Goal: Information Seeking & Learning: Learn about a topic

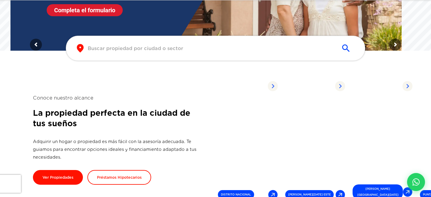
scroll to position [175, 0]
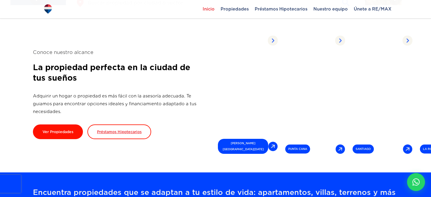
click at [150, 128] on link "Préstamos Hipotecarios" at bounding box center [119, 131] width 64 height 15
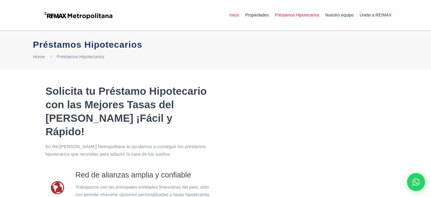
select select "DO"
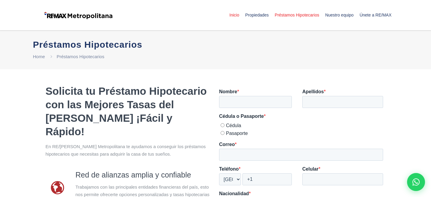
click at [227, 15] on span "Inicio" at bounding box center [235, 15] width 16 height 18
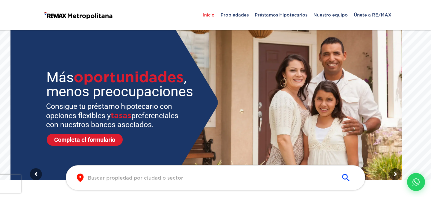
click at [319, 75] on sr7-img at bounding box center [278, 101] width 248 height 157
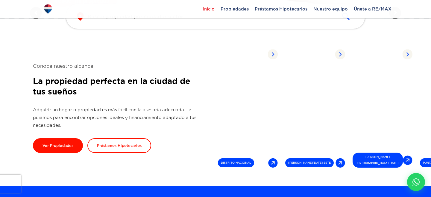
scroll to position [115, 0]
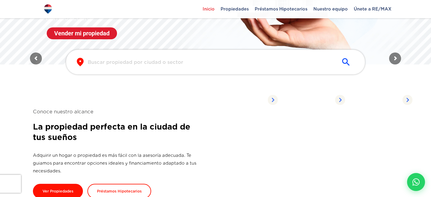
click at [201, 64] on input "text" at bounding box center [211, 62] width 246 height 7
click at [158, 64] on input "text" at bounding box center [211, 62] width 246 height 7
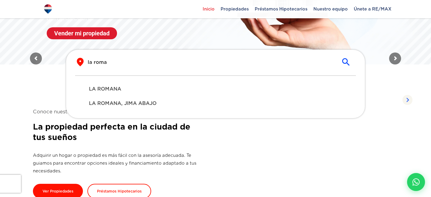
type input "la roma"
click at [144, 91] on span "LA ROMANA" at bounding box center [215, 88] width 253 height 7
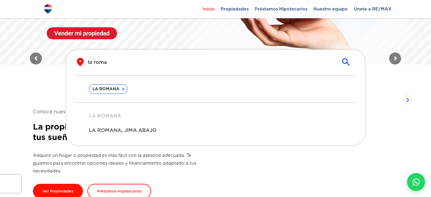
click at [203, 52] on div "​ la roma ​ LA ROMANA LA ROMANA LA ROMANA, JIMA ABAJO" at bounding box center [215, 97] width 299 height 96
click at [209, 60] on input "la roma" at bounding box center [211, 62] width 246 height 7
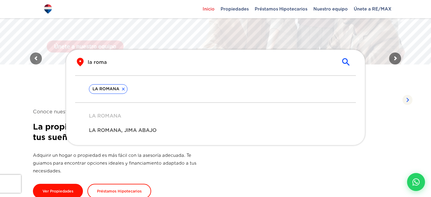
click at [345, 61] on icon "submit" at bounding box center [346, 62] width 10 height 10
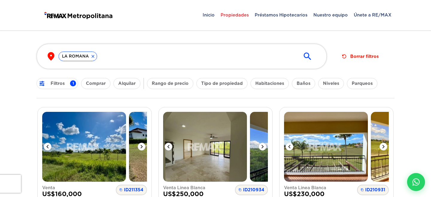
click at [200, 63] on div "​ LA ROMANA 0 ​" at bounding box center [182, 56] width 290 height 25
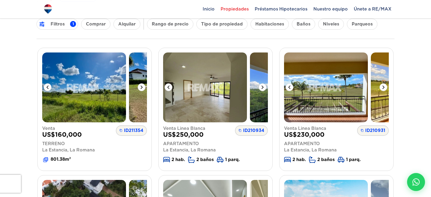
scroll to position [35, 0]
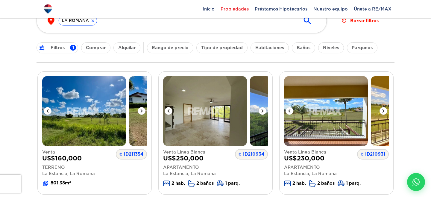
click at [193, 47] on button "Rango de precio" at bounding box center [170, 47] width 46 height 11
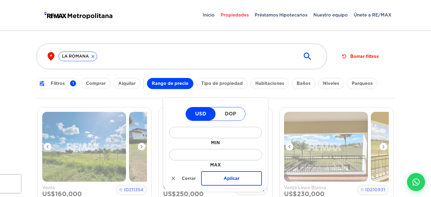
click at [184, 79] on button "Rango de precio" at bounding box center [170, 83] width 46 height 11
click at [180, 83] on button "Rango de precio" at bounding box center [170, 83] width 46 height 11
click at [183, 173] on button "Cerrar" at bounding box center [183, 178] width 29 height 11
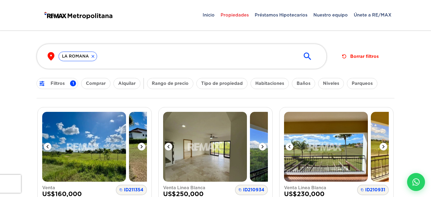
click at [213, 86] on button "Tipo de propiedad" at bounding box center [221, 83] width 51 height 11
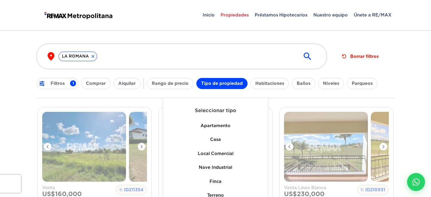
click at [264, 91] on form "​ LA ROMANA 0 ​ Borrar filtros Filtros 1 Comprar Alquilar Rango de precio Tipo …" at bounding box center [216, 66] width 358 height 63
click at [269, 83] on button "Habitaciones" at bounding box center [270, 83] width 38 height 11
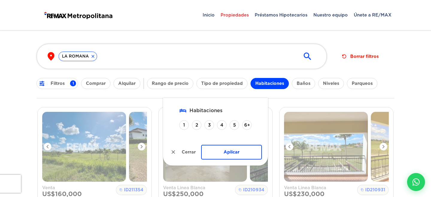
click at [303, 85] on button "Baños" at bounding box center [303, 83] width 23 height 11
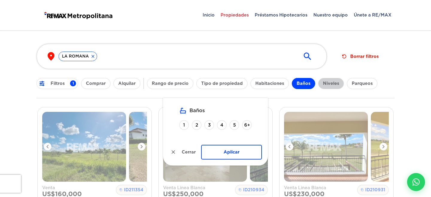
click at [326, 87] on button "Niveles" at bounding box center [331, 83] width 26 height 11
click at [359, 84] on button "Parqueos" at bounding box center [362, 83] width 31 height 11
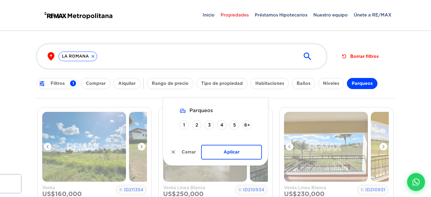
click at [132, 96] on form "​ LA ROMANA 0 ​ Borrar filtros Filtros 1 Comprar Alquilar Rango de precio Tipo …" at bounding box center [216, 66] width 358 height 63
click at [182, 149] on button "Cerrar" at bounding box center [183, 151] width 29 height 11
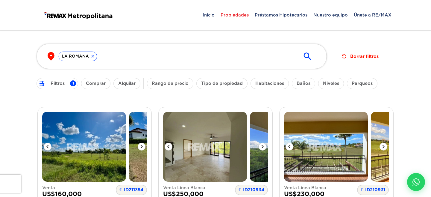
click at [158, 76] on form "​ LA ROMANA 0 ​ Borrar filtros Filtros 1 Comprar Alquilar Rango de precio Tipo …" at bounding box center [216, 66] width 358 height 63
click at [160, 83] on button "Rango de precio" at bounding box center [170, 83] width 46 height 11
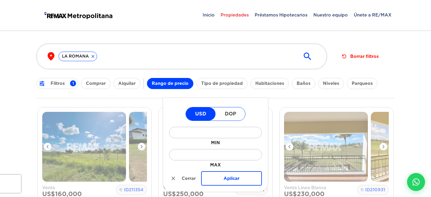
click at [223, 117] on span "DOP" at bounding box center [231, 113] width 30 height 13
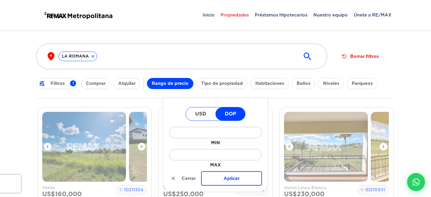
click at [207, 118] on span "USD" at bounding box center [201, 113] width 30 height 13
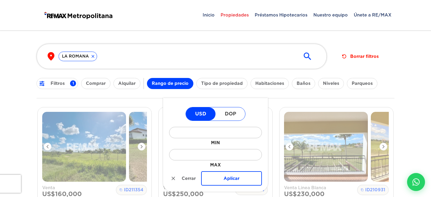
click at [211, 131] on input "MIN" at bounding box center [215, 132] width 93 height 11
click at [218, 179] on button "Aplicar" at bounding box center [231, 178] width 61 height 15
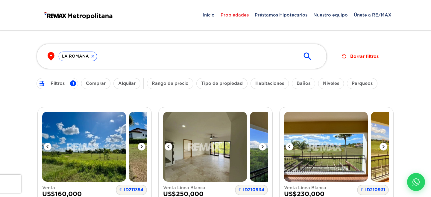
click at [177, 90] on form "​ LA ROMANA 0 ​ Borrar filtros Filtros 1 Comprar Alquilar Rango de precio Tipo …" at bounding box center [216, 66] width 358 height 63
click at [177, 82] on button "Rango de precio" at bounding box center [170, 83] width 46 height 11
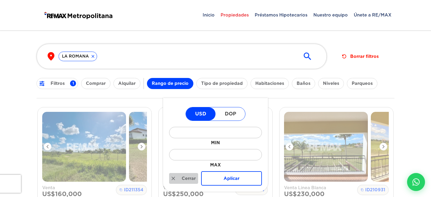
click at [177, 180] on button "Cerrar" at bounding box center [183, 178] width 29 height 11
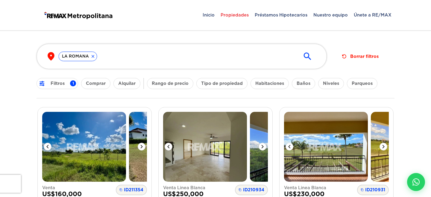
click at [60, 83] on button "Filtros 1" at bounding box center [58, 83] width 42 height 11
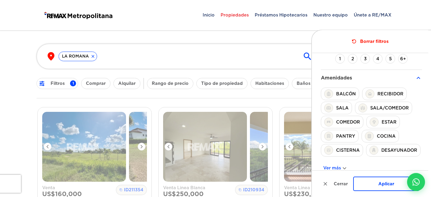
scroll to position [322, 0]
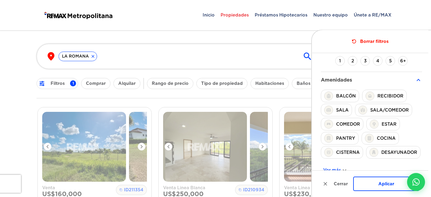
click at [341, 101] on button "Balcón" at bounding box center [340, 96] width 38 height 13
click at [378, 99] on button "Recibidor" at bounding box center [384, 96] width 45 height 13
click at [331, 101] on button "Balcón" at bounding box center [340, 96] width 38 height 13
click at [336, 109] on button "Sala" at bounding box center [336, 110] width 31 height 13
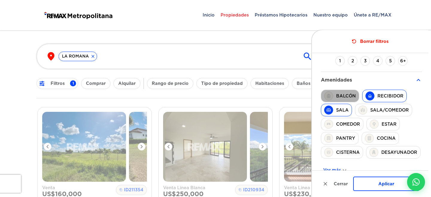
click at [337, 97] on button "Balcón" at bounding box center [340, 96] width 38 height 13
click at [366, 109] on img "button" at bounding box center [362, 109] width 9 height 9
click at [390, 184] on button "Aplicar" at bounding box center [386, 183] width 66 height 15
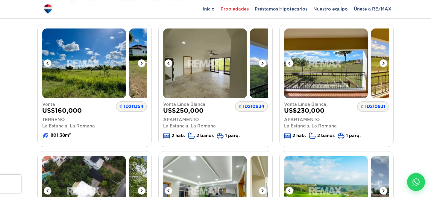
scroll to position [81, 0]
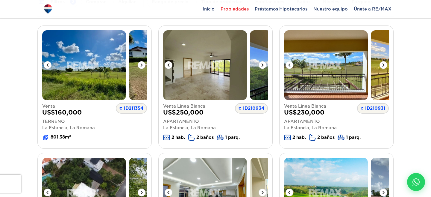
click at [204, 117] on div "Venta Linea Blanca US $ 250,000 Apartamento La Estancia, La Romana" at bounding box center [215, 117] width 105 height 28
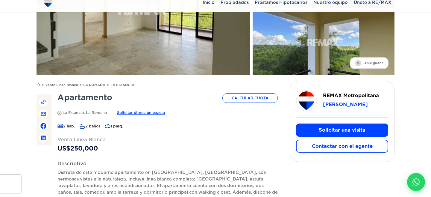
scroll to position [153, 0]
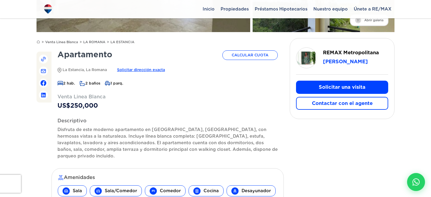
click at [240, 60] on link "Calcular Cuota" at bounding box center [249, 55] width 55 height 10
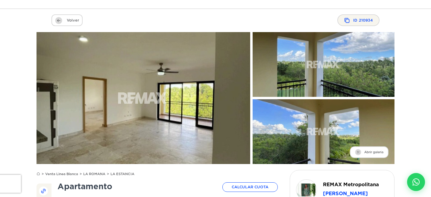
scroll to position [21, 0]
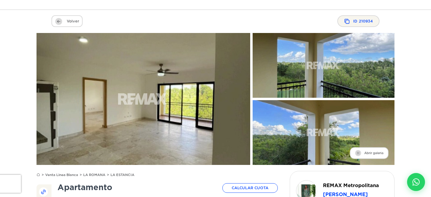
click at [372, 151] on span "Abrir galeria" at bounding box center [369, 153] width 39 height 12
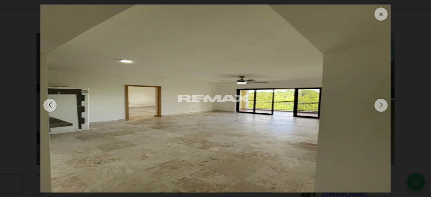
click at [383, 16] on div at bounding box center [381, 13] width 13 height 13
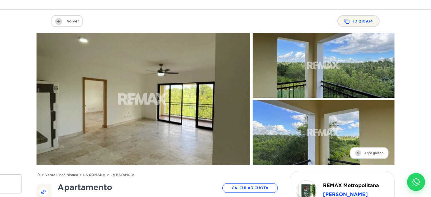
click at [361, 25] on span "ID 210934" at bounding box center [358, 21] width 42 height 12
click at [362, 22] on span "210934" at bounding box center [366, 20] width 14 height 7
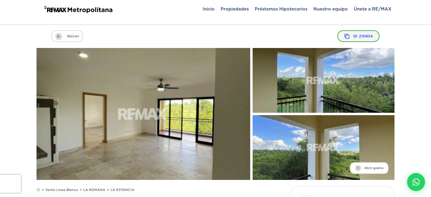
scroll to position [0, 0]
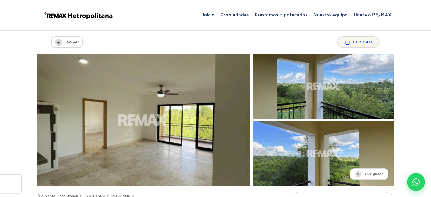
click at [66, 44] on span "Volver" at bounding box center [66, 42] width 31 height 12
click at [68, 39] on span "Volver" at bounding box center [66, 42] width 31 height 12
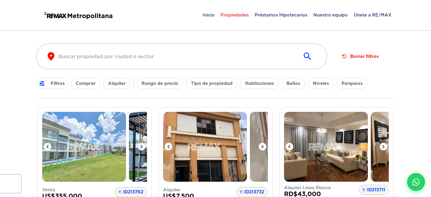
click at [60, 84] on button "Filtros" at bounding box center [52, 83] width 31 height 11
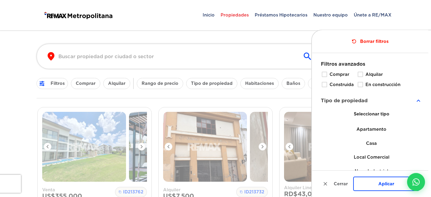
click at [364, 83] on input "En construcción" at bounding box center [360, 84] width 7 height 7
checkbox input "true"
click at [385, 178] on button "Aplicar" at bounding box center [386, 183] width 66 height 15
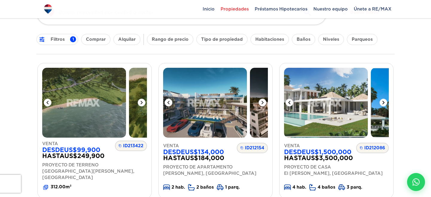
scroll to position [32, 0]
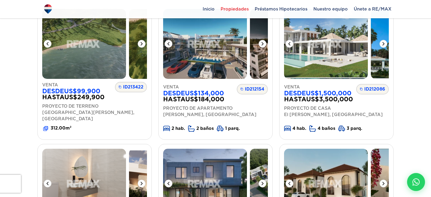
click at [343, 47] on img at bounding box center [326, 44] width 84 height 70
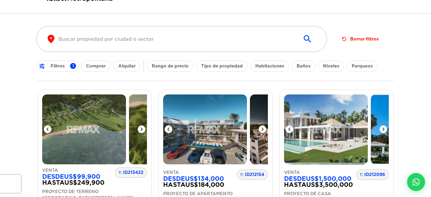
scroll to position [0, 0]
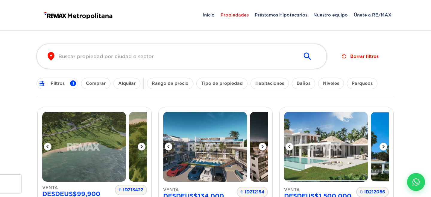
click at [58, 85] on button "Filtros 1" at bounding box center [58, 83] width 42 height 11
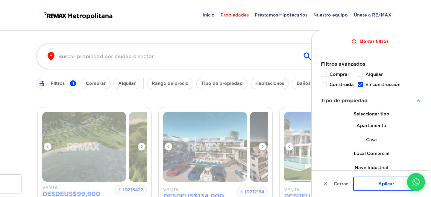
scroll to position [4, 0]
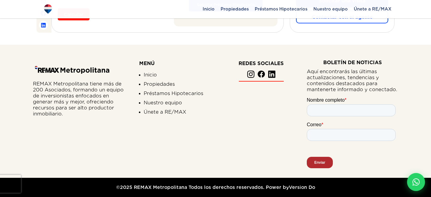
scroll to position [532, 0]
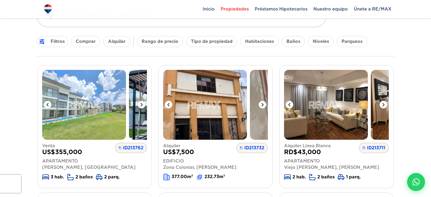
scroll to position [28, 0]
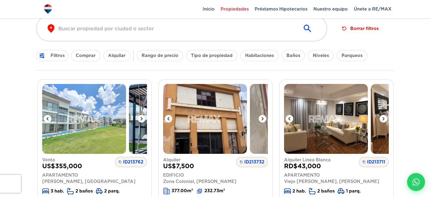
click at [157, 57] on button "Rango de precio" at bounding box center [160, 55] width 46 height 11
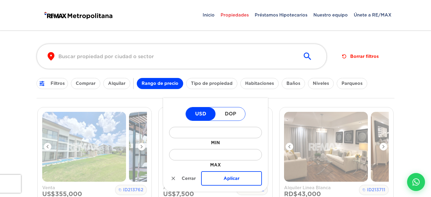
scroll to position [0, 0]
click at [185, 74] on form "​ ​ Borrar filtros Filtros Comprar Alquilar Rango de precio Tipo de propiedad H…" at bounding box center [216, 66] width 358 height 63
click at [195, 82] on button "Tipo de propiedad" at bounding box center [211, 83] width 51 height 11
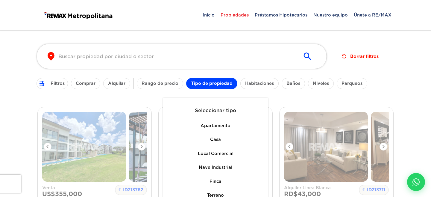
click at [244, 87] on button "Habitaciones" at bounding box center [259, 83] width 38 height 11
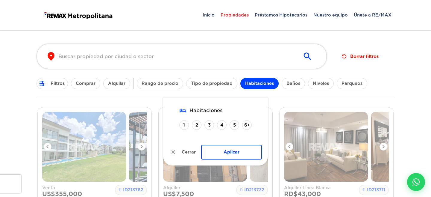
click at [295, 90] on form "​ ​ Borrar filtros Filtros Comprar Alquilar Rango de precio Tipo de propiedad H…" at bounding box center [216, 66] width 358 height 63
click at [295, 84] on button "Baños" at bounding box center [293, 83] width 23 height 11
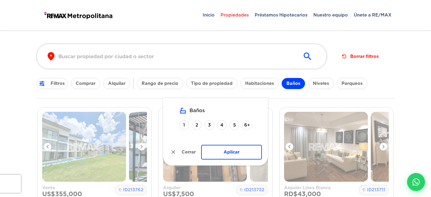
click at [312, 85] on button "Niveles" at bounding box center [321, 83] width 26 height 11
click at [108, 81] on button "Alquilar" at bounding box center [116, 83] width 27 height 11
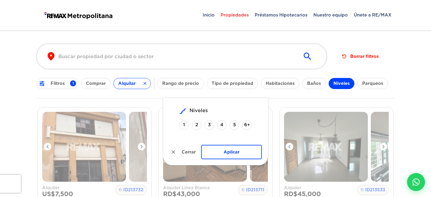
click at [95, 87] on button "Comprar" at bounding box center [95, 83] width 29 height 11
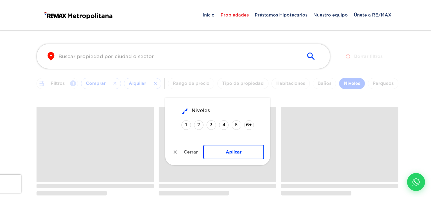
click at [179, 154] on button "Cerrar" at bounding box center [185, 151] width 29 height 11
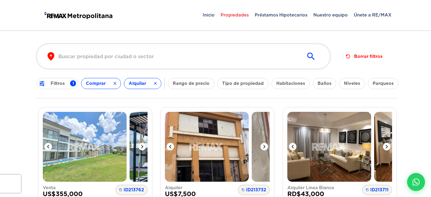
click at [158, 84] on icon "button" at bounding box center [155, 83] width 5 height 6
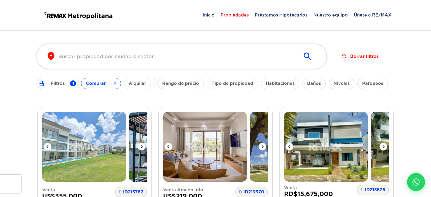
click at [176, 96] on form "​ ​ Borrar filtros Filtros 1 Comprar Alquilar Rango de precio Tipo de propiedad…" at bounding box center [216, 66] width 358 height 63
click at [56, 79] on button "Filtros 1" at bounding box center [58, 83] width 42 height 11
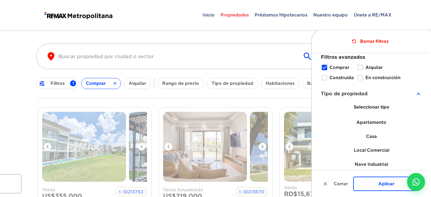
scroll to position [7, 0]
click at [365, 74] on label "En construcción" at bounding box center [379, 77] width 44 height 7
click at [364, 74] on input "En construcción" at bounding box center [360, 77] width 7 height 7
checkbox input "true"
click at [370, 180] on button "Aplicar" at bounding box center [386, 183] width 66 height 15
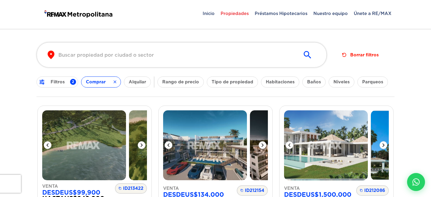
scroll to position [66, 0]
